Goal: Register for event/course

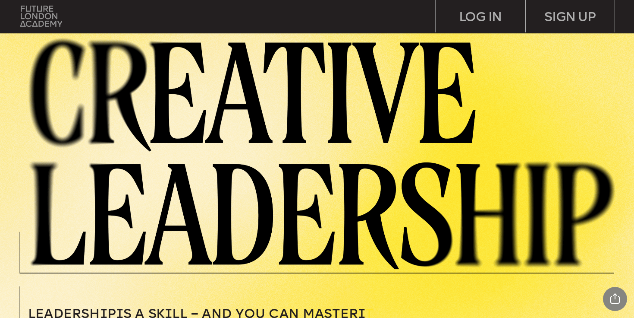
click at [27, 24] on img at bounding box center [40, 16] width 41 height 21
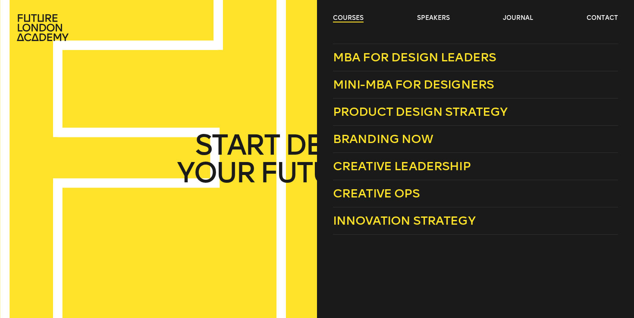
click at [353, 19] on link "courses" at bounding box center [348, 18] width 31 height 9
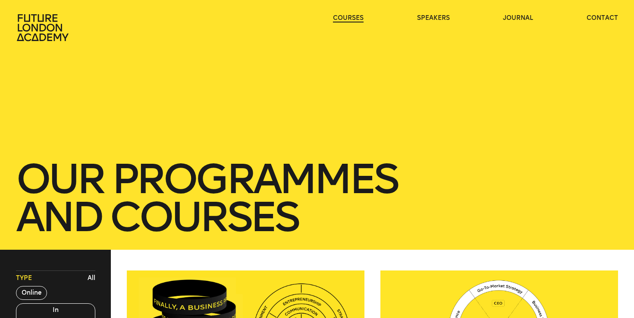
click at [353, 19] on link "courses" at bounding box center [348, 18] width 31 height 9
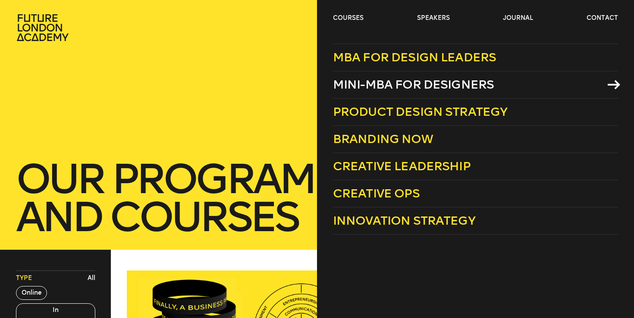
click at [358, 82] on span "Mini-MBA for Designers" at bounding box center [413, 84] width 161 height 14
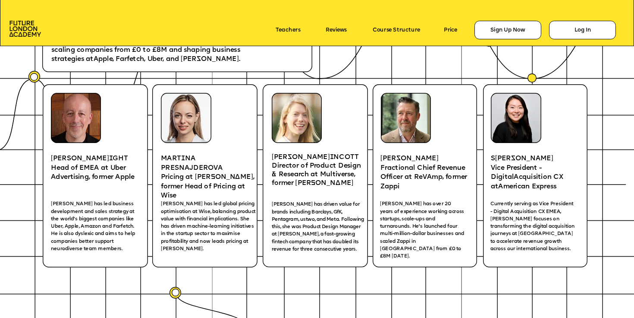
scroll to position [1320, 0]
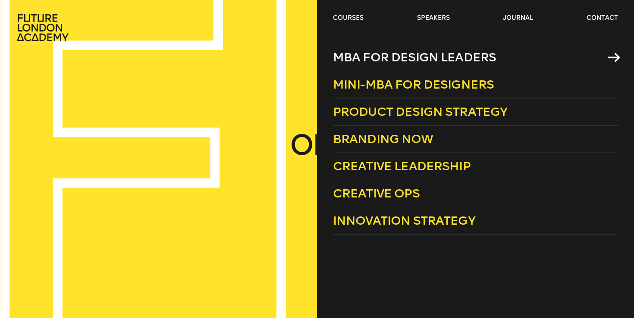
click at [361, 55] on span "MBA for Design Leaders" at bounding box center [415, 57] width 164 height 14
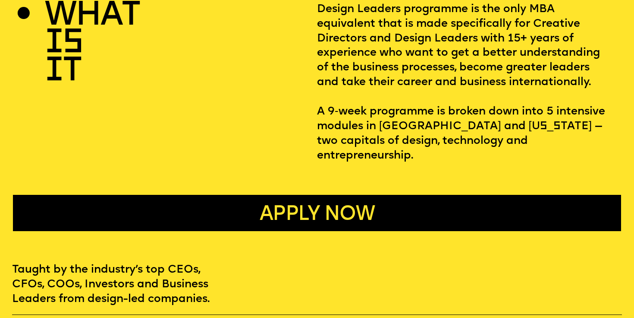
scroll to position [393, 0]
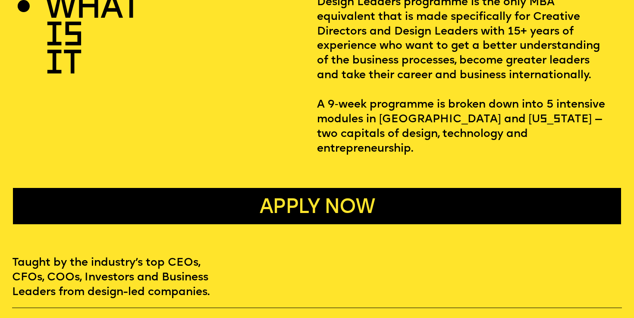
click at [338, 198] on span "Apply now" at bounding box center [317, 207] width 114 height 19
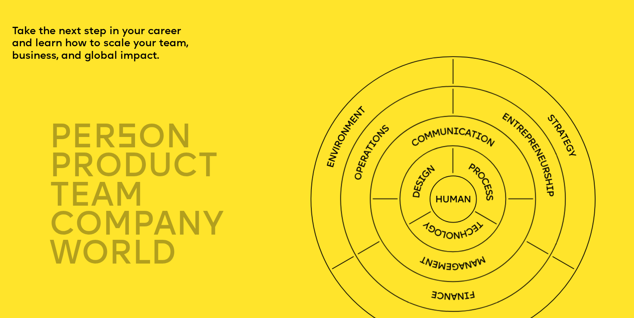
scroll to position [1903, 0]
